Goal: Navigation & Orientation: Find specific page/section

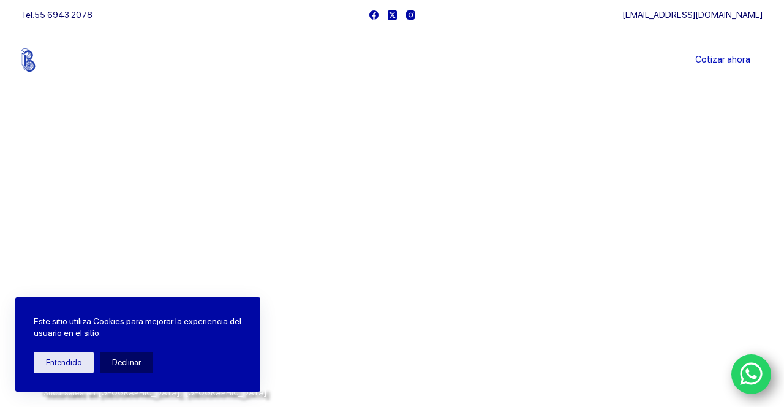
click at [369, 60] on link "Sucursales" at bounding box center [369, 60] width 76 height 0
